Goal: Task Accomplishment & Management: Complete application form

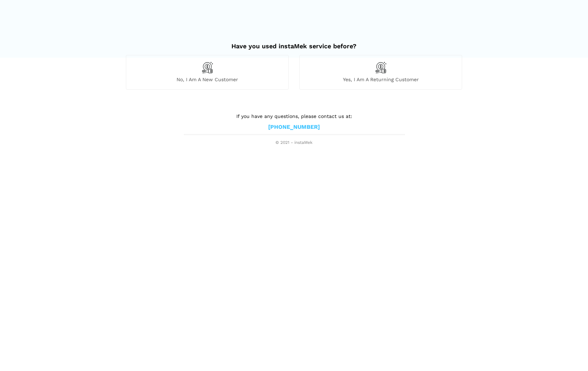
click at [224, 74] on div "No, I am a new customer" at bounding box center [207, 72] width 163 height 34
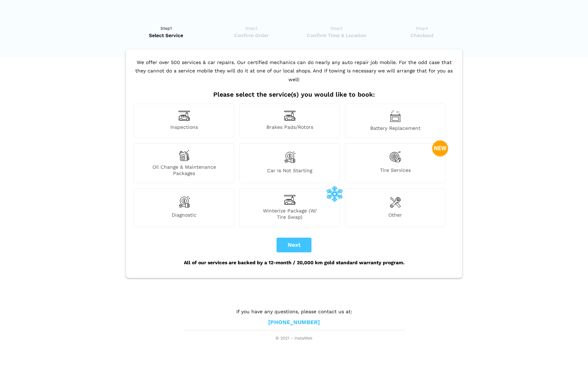
click at [415, 108] on div "Battery Replacement" at bounding box center [395, 121] width 100 height 34
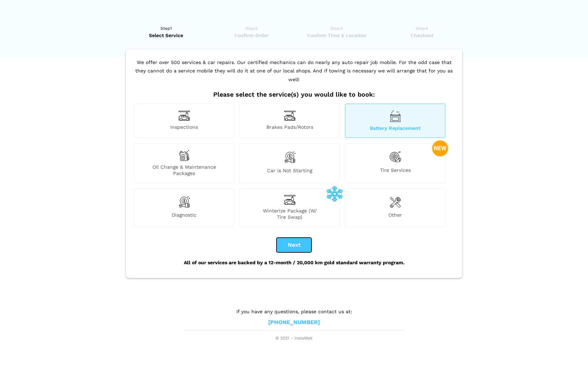
click at [302, 238] on button "Next" at bounding box center [294, 245] width 35 height 15
checkbox input "true"
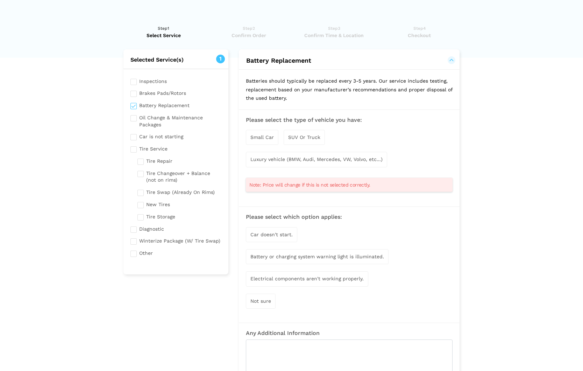
click at [269, 133] on div "Small Car" at bounding box center [262, 137] width 33 height 15
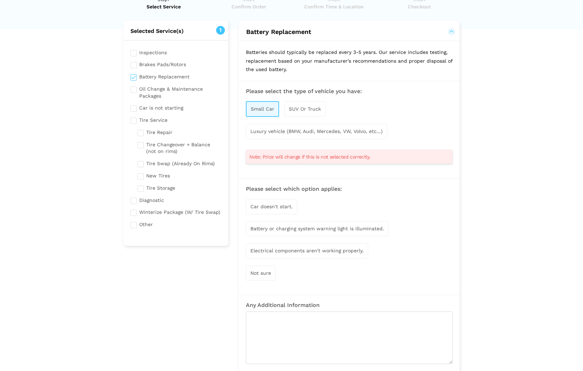
scroll to position [29, 0]
click at [264, 208] on div "Car doesn't start." at bounding box center [271, 205] width 51 height 15
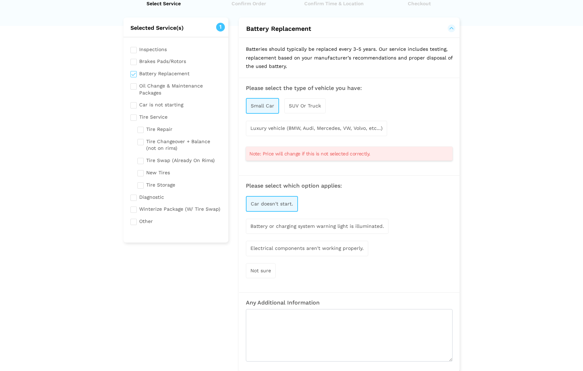
scroll to position [98, 0]
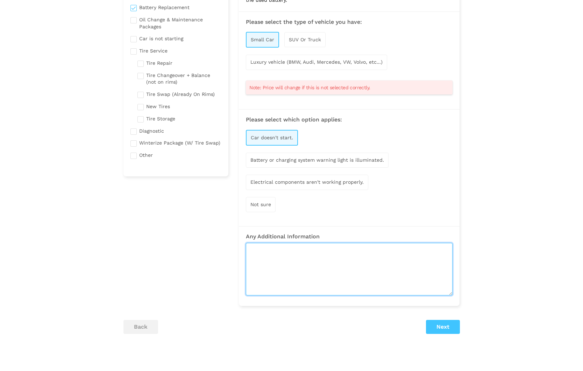
click at [392, 279] on textarea at bounding box center [349, 269] width 207 height 52
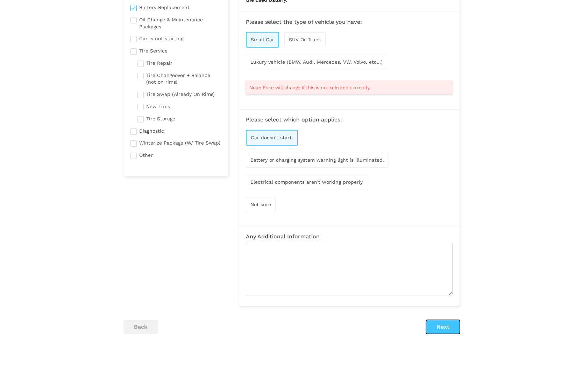
click at [449, 325] on button "Next" at bounding box center [443, 327] width 34 height 14
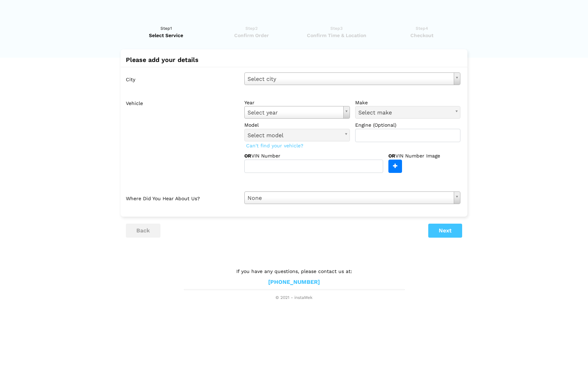
drag, startPoint x: 333, startPoint y: 119, endPoint x: 333, endPoint y: 115, distance: 4.5
click at [333, 119] on div "year Select year Select year [DATE] 2025 2024 2023 2022 2021 2020 2019 2018 201…" at bounding box center [353, 120] width 216 height 43
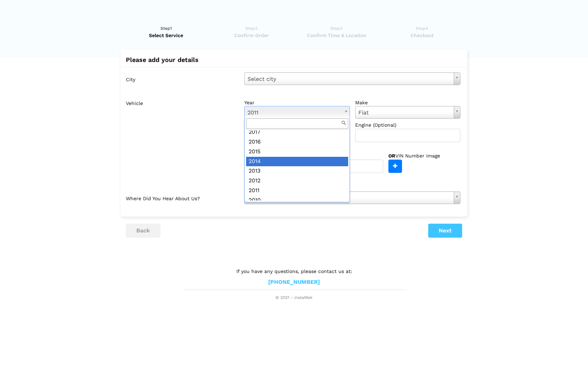
scroll to position [101, 0]
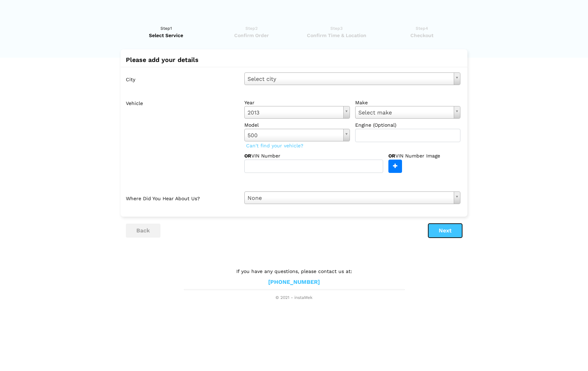
click at [443, 228] on button "Next" at bounding box center [445, 231] width 34 height 14
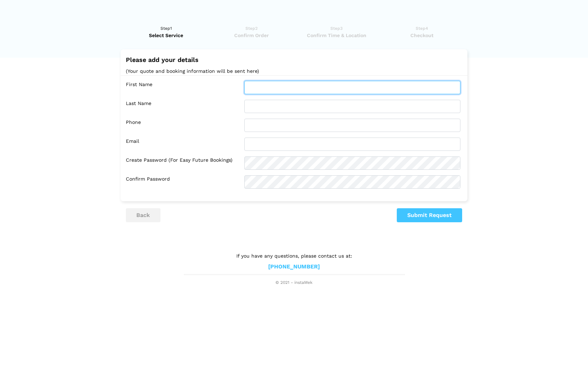
click at [271, 90] on input "text" at bounding box center [353, 87] width 216 height 13
type input "[PERSON_NAME]"
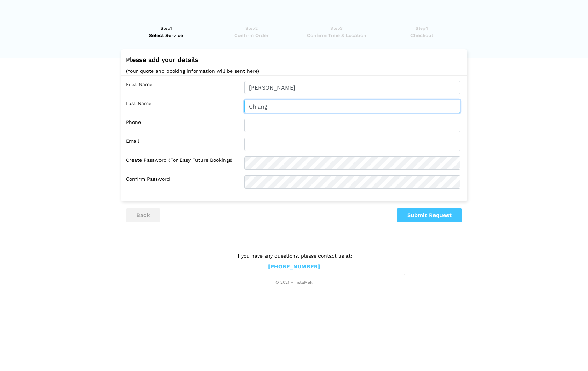
type input "Chiang"
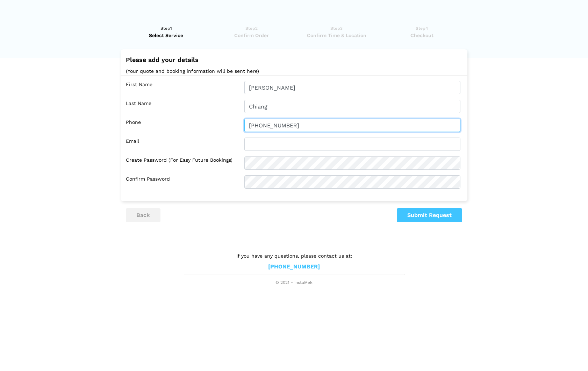
type input "[PHONE_NUMBER]"
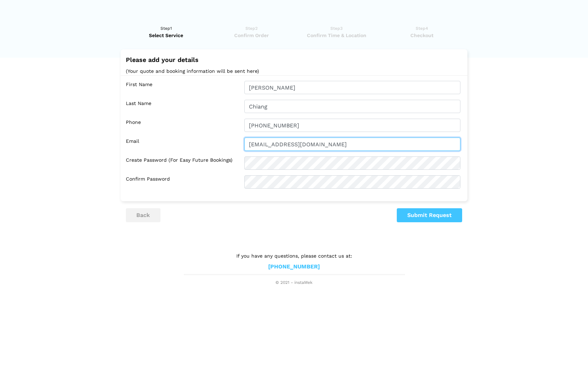
type input "[EMAIL_ADDRESS][DOMAIN_NAME]"
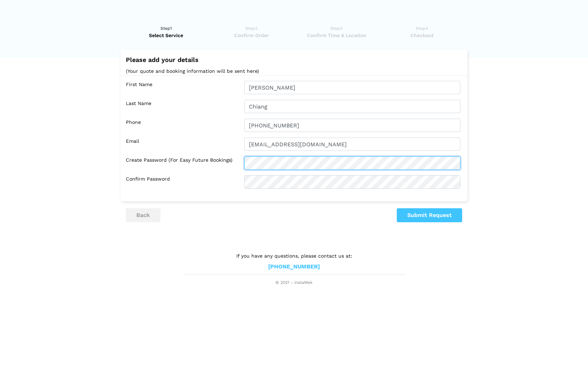
click at [0, 286] on com-1password-button at bounding box center [0, 286] width 0 height 0
click at [434, 226] on lik "Have you used instaMek service before? No, I am a new customer Yes, I am a retu…" at bounding box center [294, 152] width 588 height 268
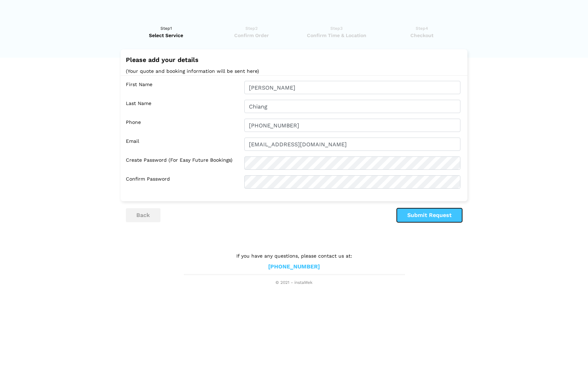
click at [438, 218] on button "Submit Request" at bounding box center [429, 215] width 65 height 14
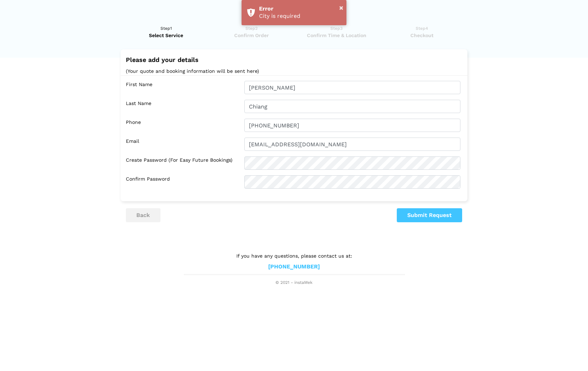
click at [191, 201] on div "Please add your details (Your quote and booking information will be sent here) …" at bounding box center [294, 125] width 347 height 152
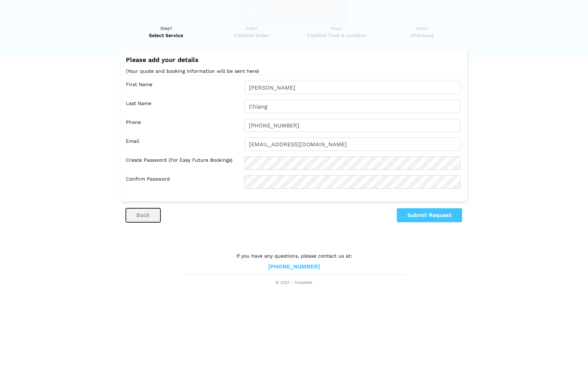
click at [154, 211] on button "back" at bounding box center [143, 215] width 35 height 14
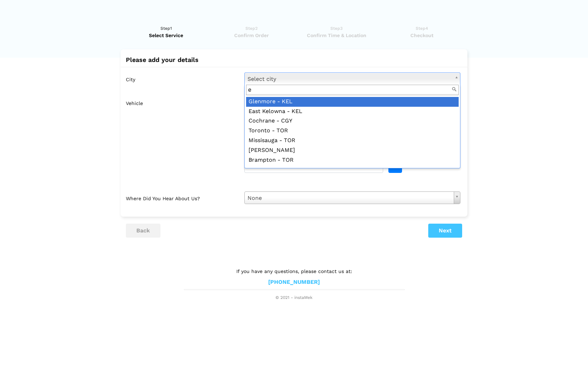
scroll to position [0, 0]
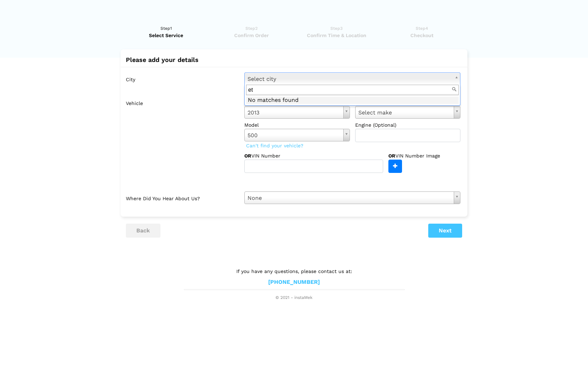
type input "e"
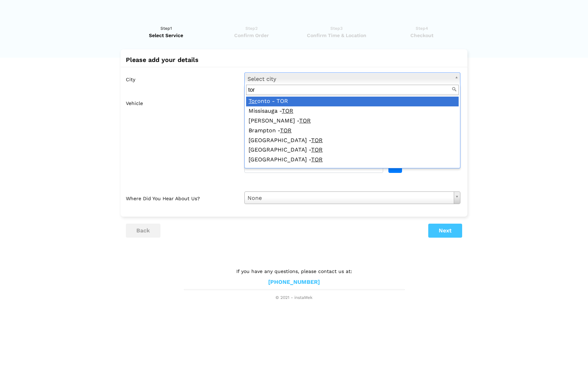
type input "tor"
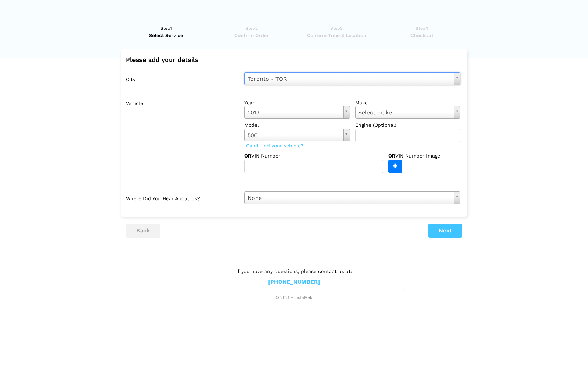
click at [444, 221] on div "Please add your details City [GEOGRAPHIC_DATA] - TOR Select city [GEOGRAPHIC_DA…" at bounding box center [294, 143] width 336 height 188
click at [444, 225] on button "Next" at bounding box center [445, 231] width 34 height 14
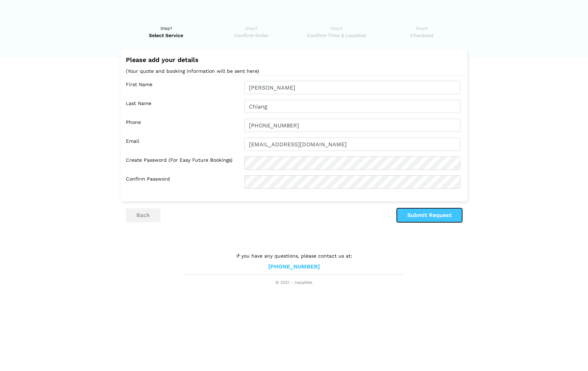
click at [431, 216] on button "Submit Request" at bounding box center [429, 215] width 65 height 14
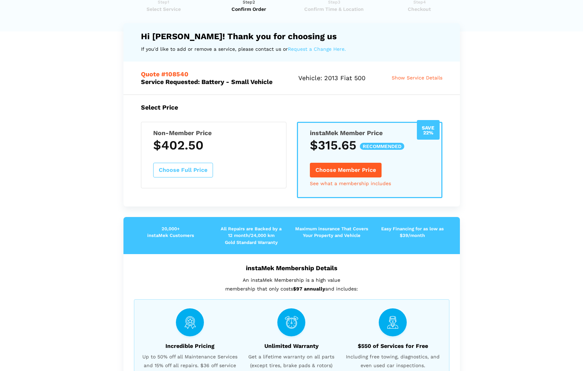
scroll to position [66, 0]
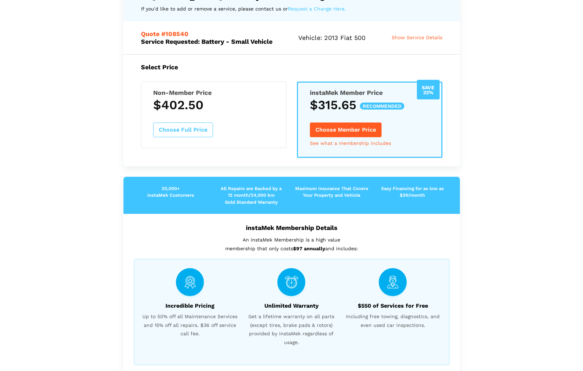
click at [200, 131] on button "Choose Full Price" at bounding box center [183, 129] width 60 height 15
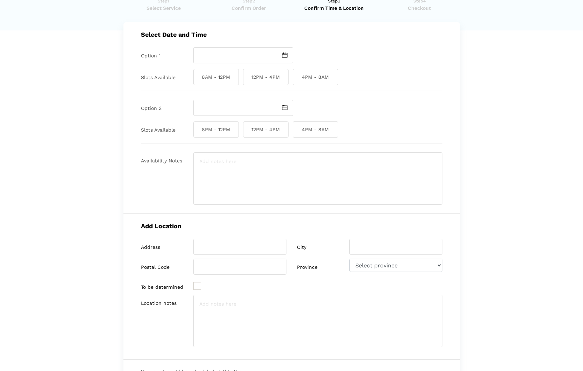
scroll to position [0, 0]
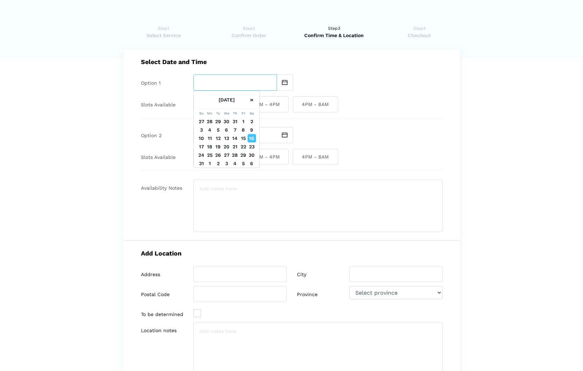
click at [228, 78] on input "text" at bounding box center [235, 83] width 84 height 16
click at [352, 120] on div "Select Date and Time Option 1 Slots Available 8AM - 12PM 12PM - 4PM 4PM - 8AM O…" at bounding box center [291, 144] width 336 height 191
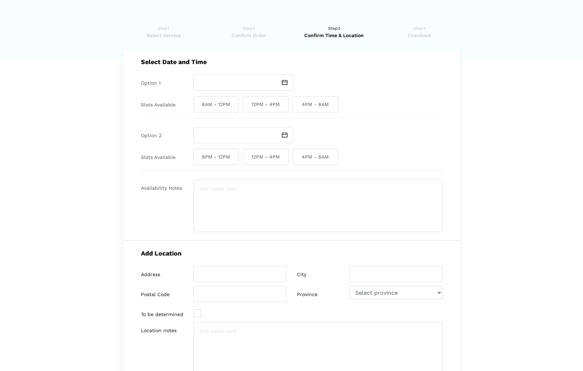
scroll to position [129, 0]
